Goal: Navigation & Orientation: Find specific page/section

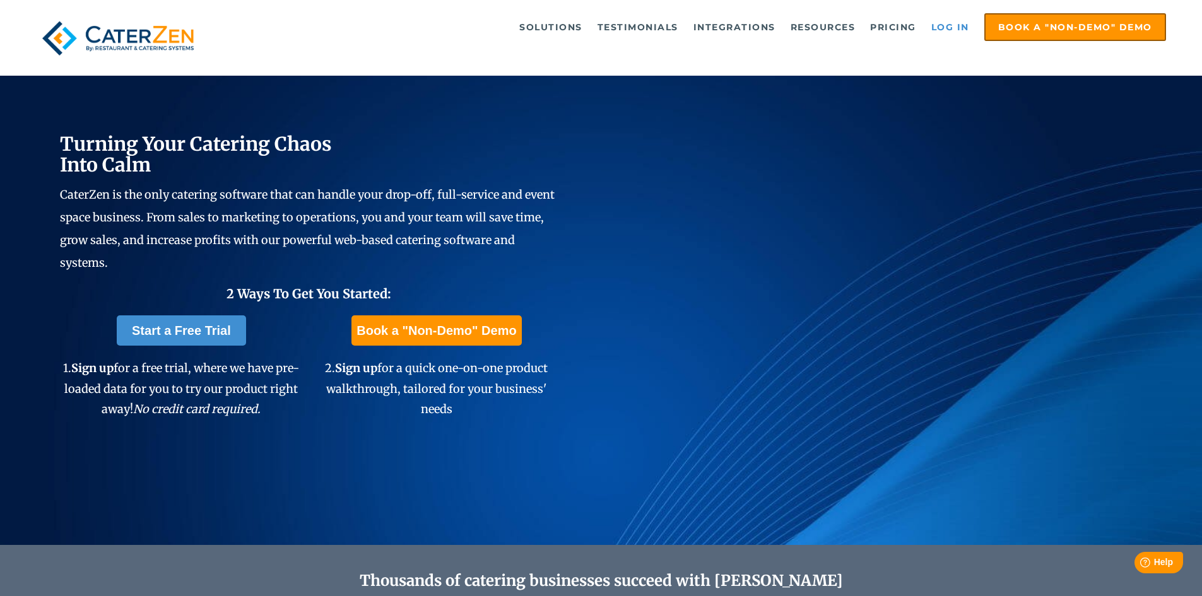
click at [951, 25] on link "Log in" at bounding box center [950, 27] width 50 height 25
click at [961, 23] on link "Log in" at bounding box center [950, 27] width 50 height 25
